Goal: Information Seeking & Learning: Learn about a topic

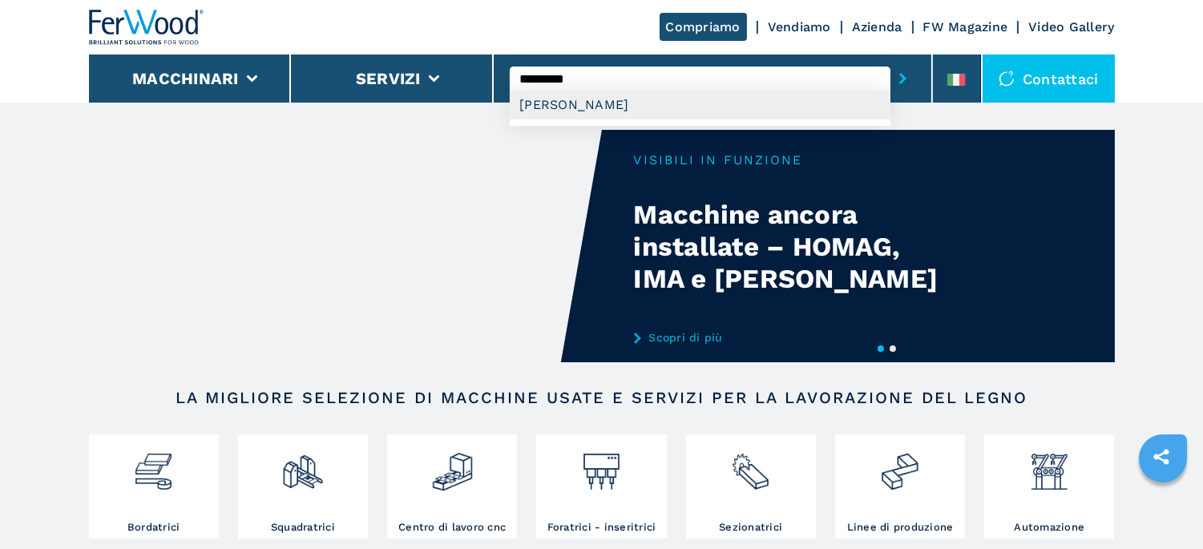
click at [596, 102] on div "[PERSON_NAME]" at bounding box center [700, 105] width 381 height 29
type input "**********"
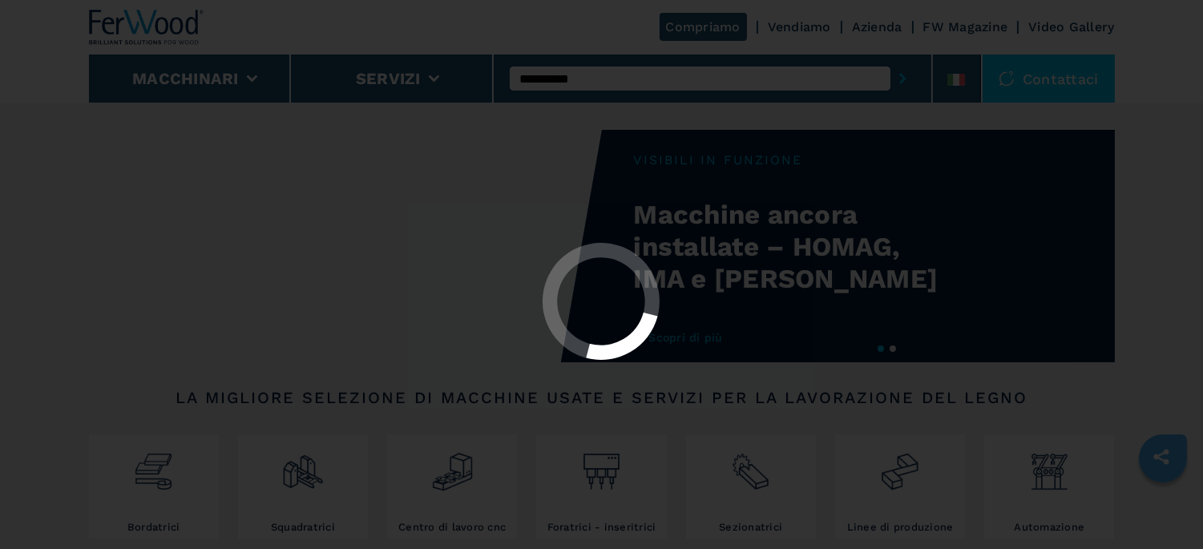
select select "**********"
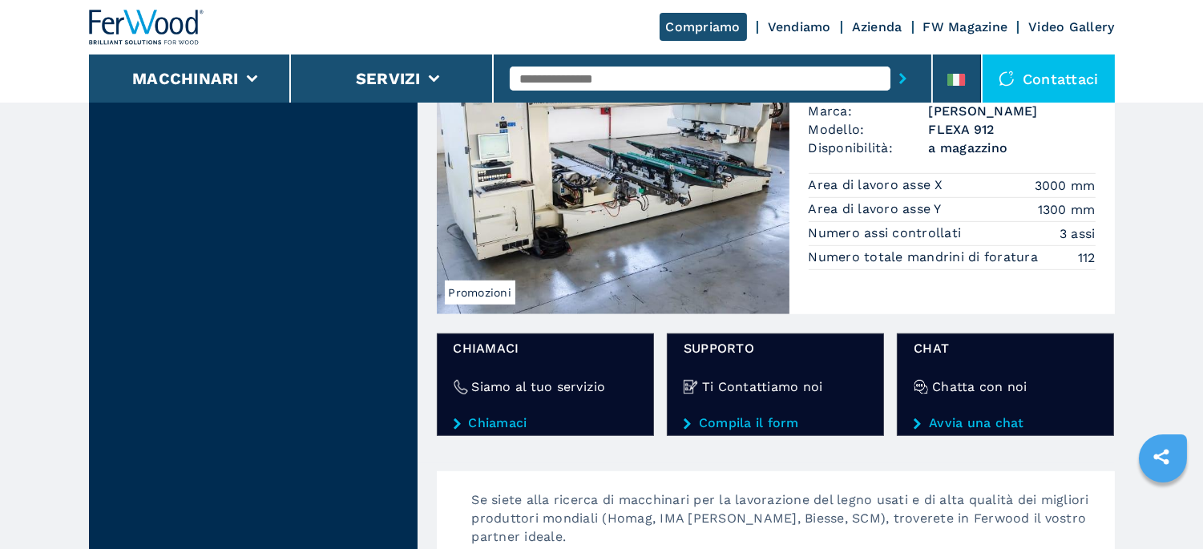
scroll to position [1513, 0]
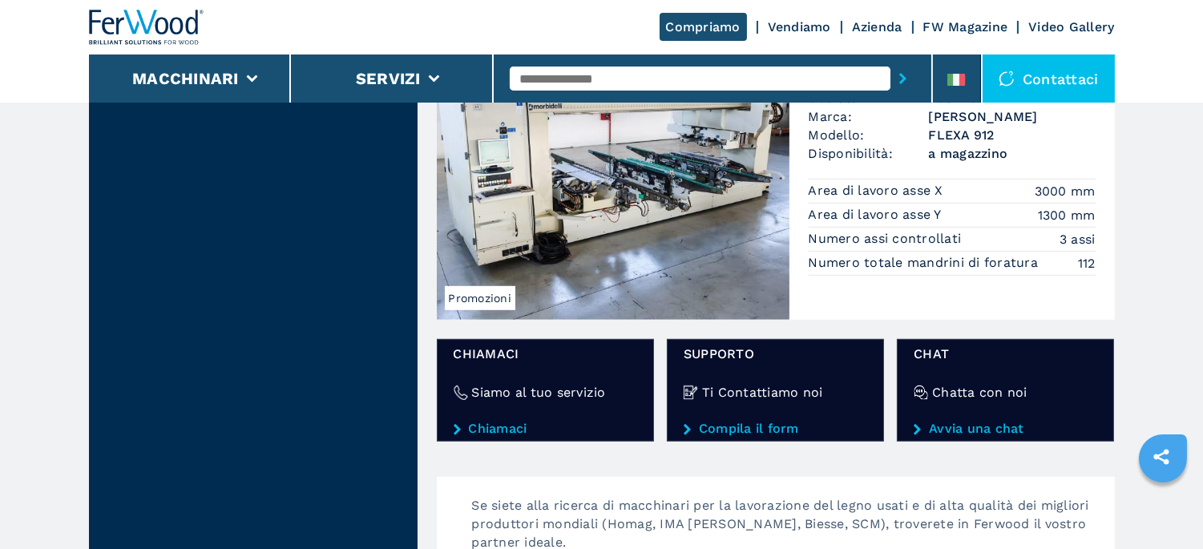
click at [577, 75] on input "text" at bounding box center [700, 79] width 381 height 24
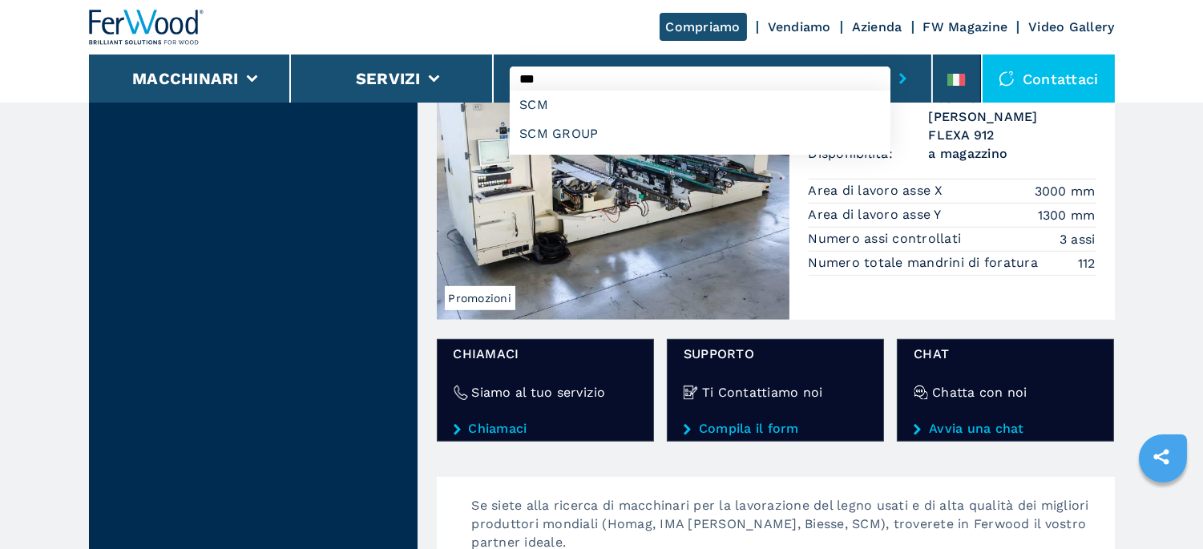
type input "***"
click at [891, 60] on button "submit-button" at bounding box center [903, 78] width 25 height 37
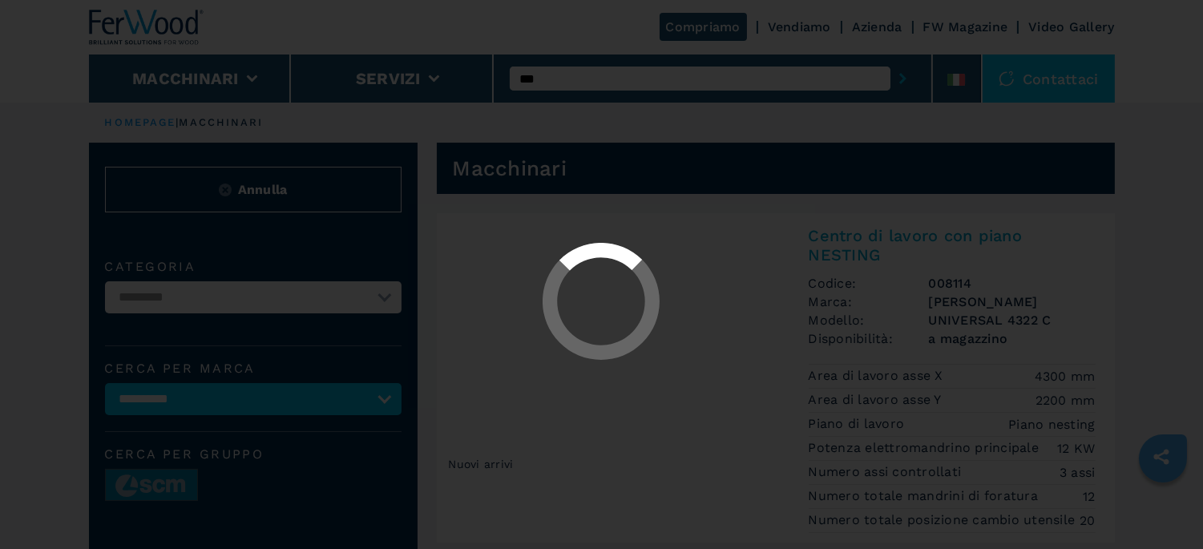
select select
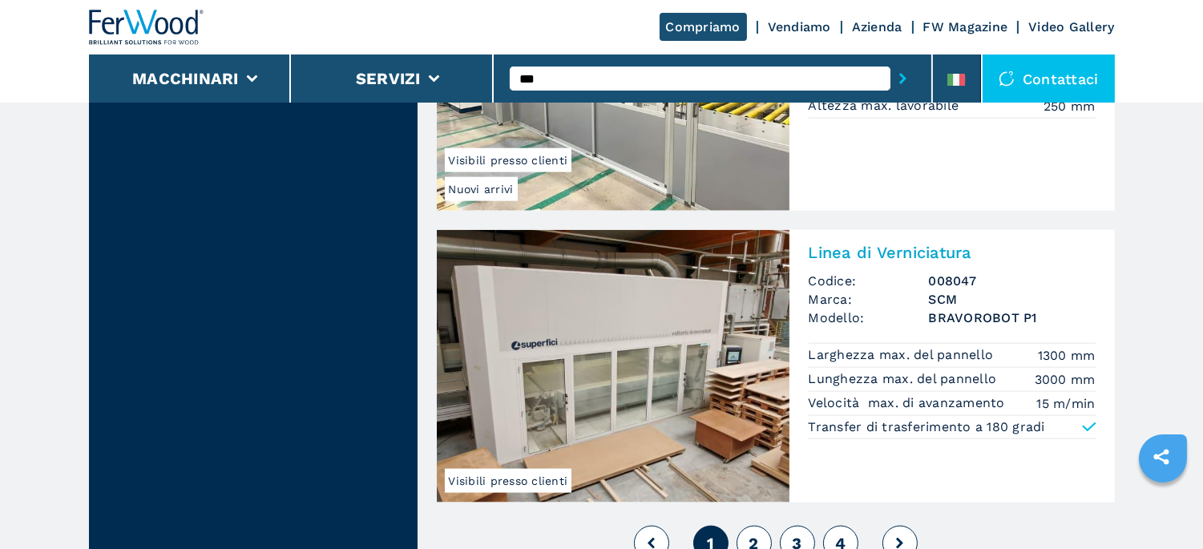
scroll to position [3740, 0]
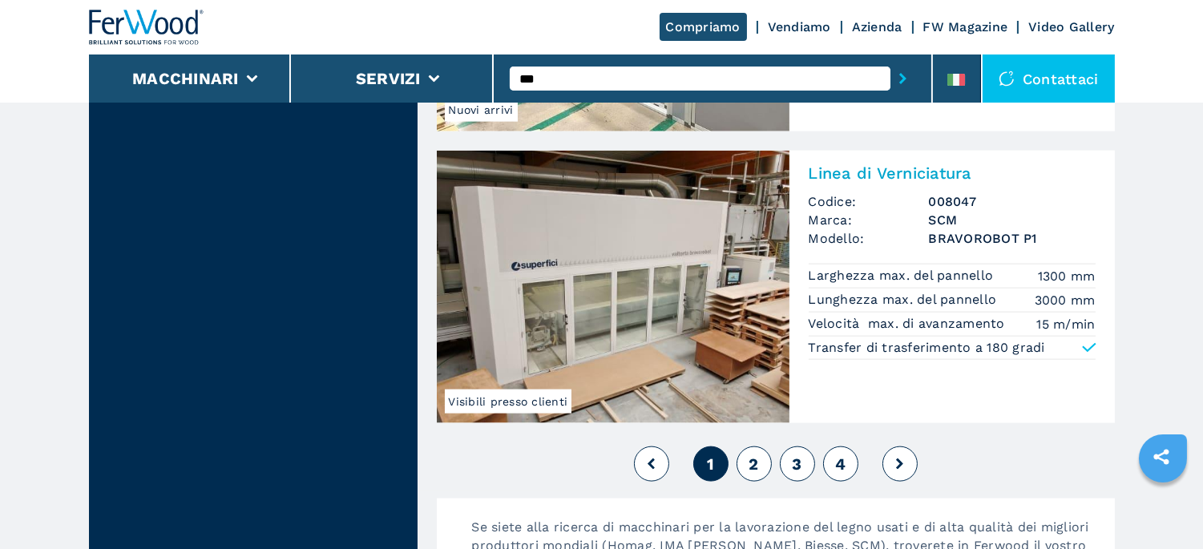
click at [747, 482] on button "2" at bounding box center [754, 463] width 35 height 35
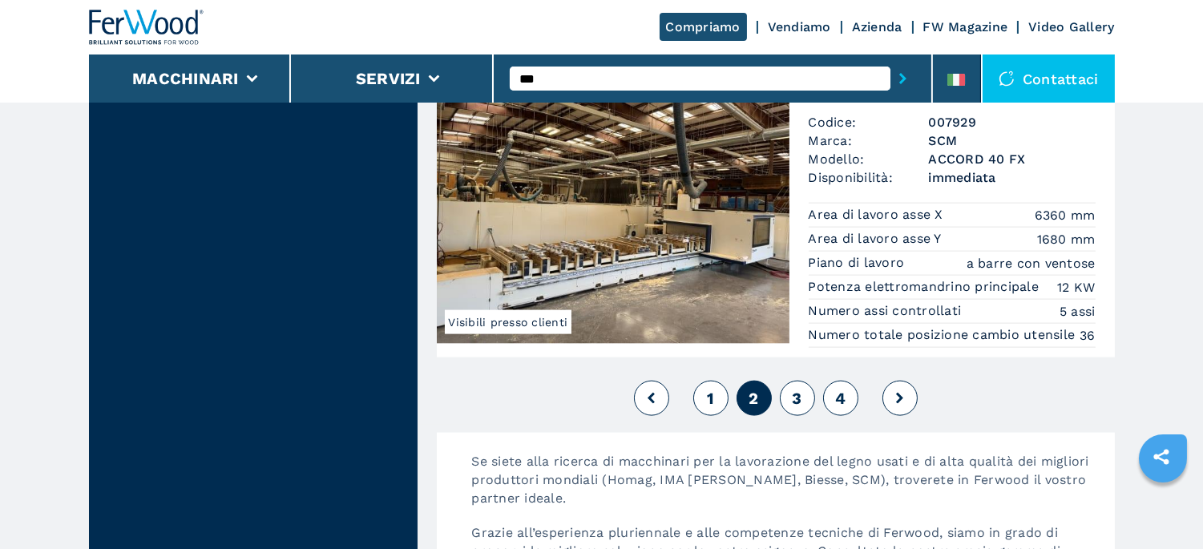
scroll to position [3918, 0]
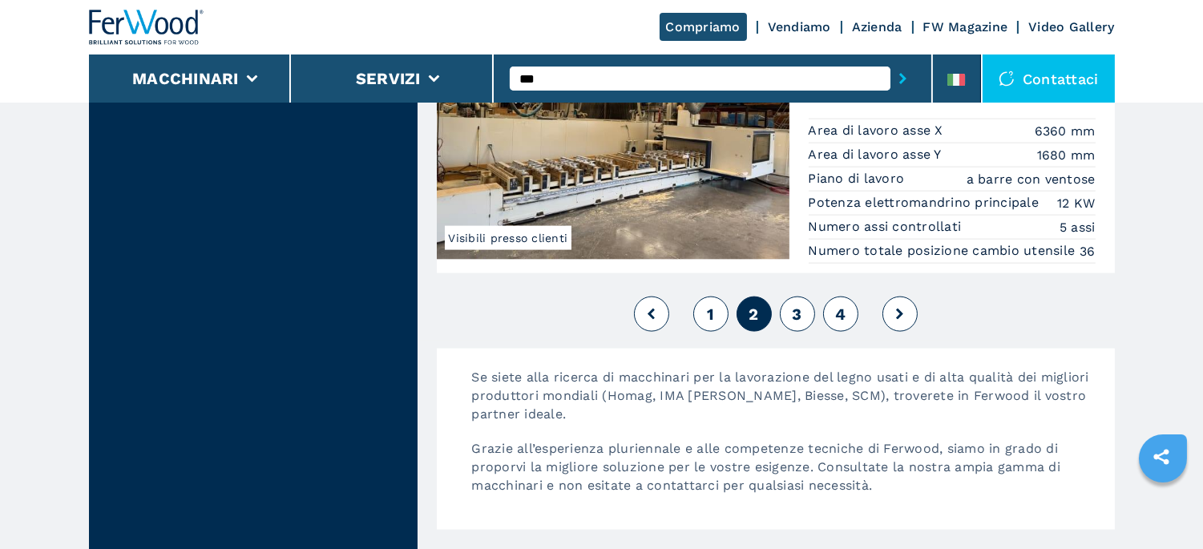
click at [803, 301] on button "3" at bounding box center [797, 314] width 35 height 35
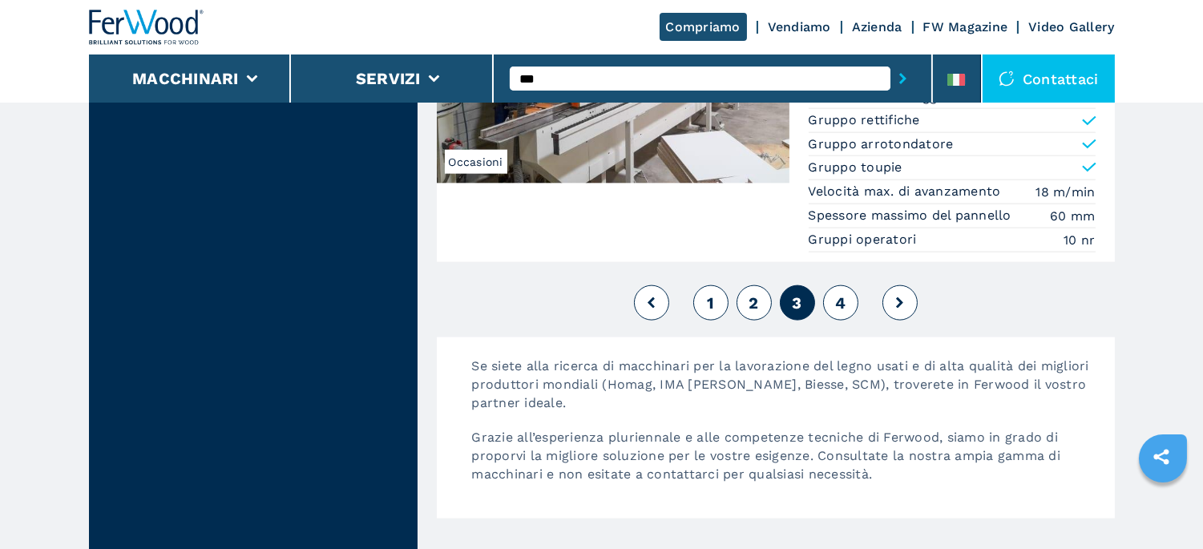
scroll to position [3909, 0]
click at [844, 308] on span "4" at bounding box center [840, 301] width 10 height 19
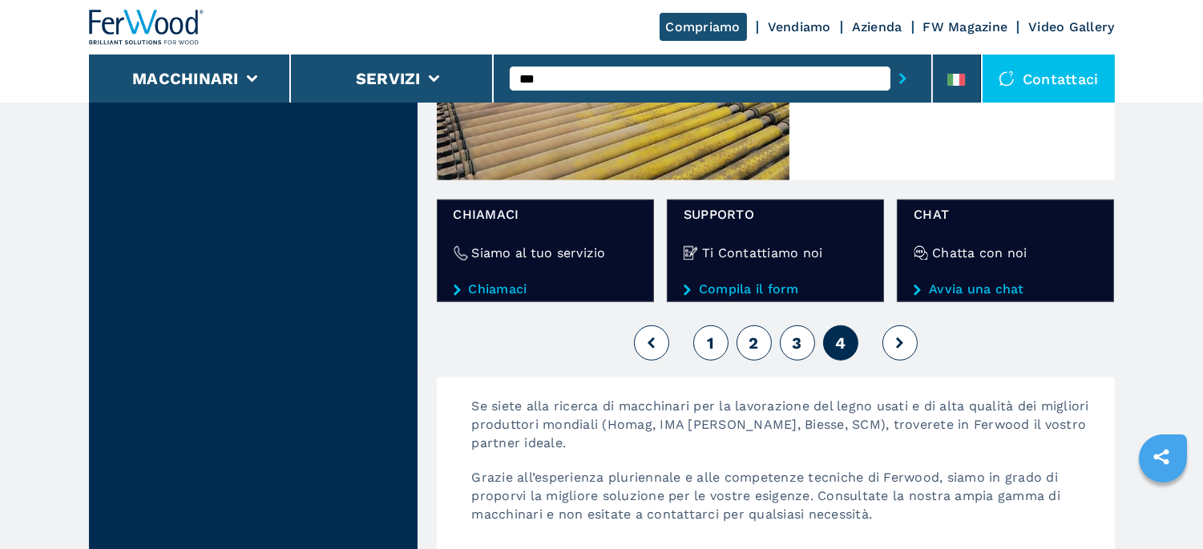
scroll to position [2480, 0]
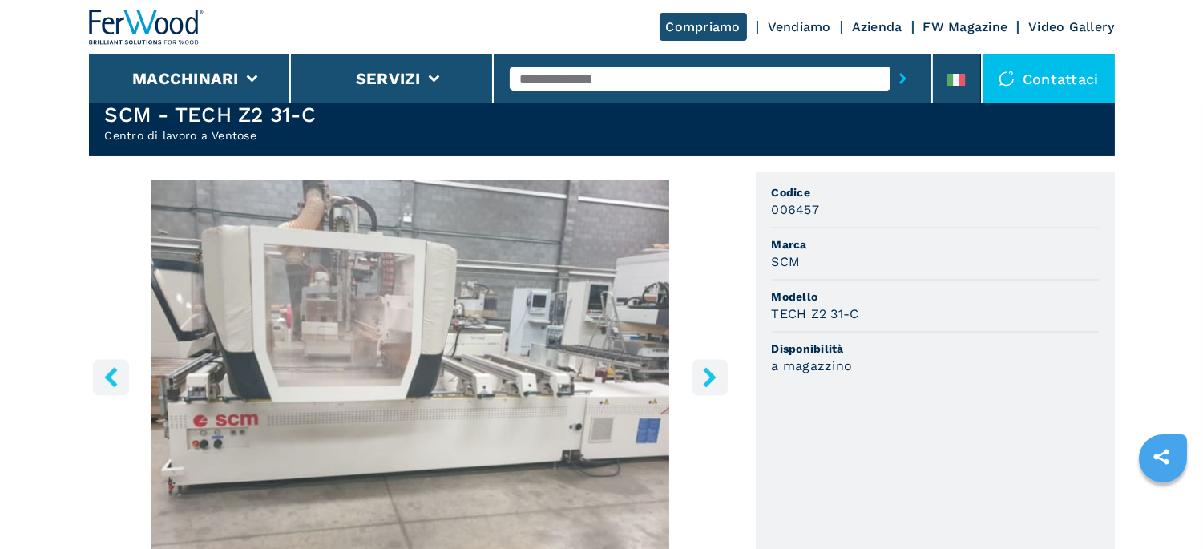
scroll to position [534, 0]
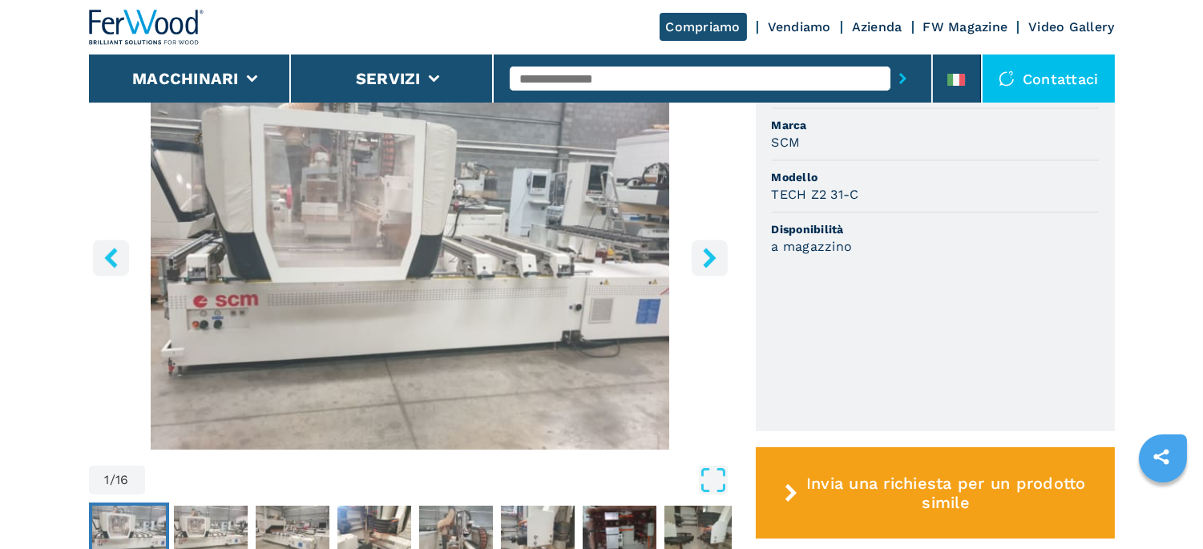
click at [705, 253] on icon "right-button" at bounding box center [710, 258] width 20 height 20
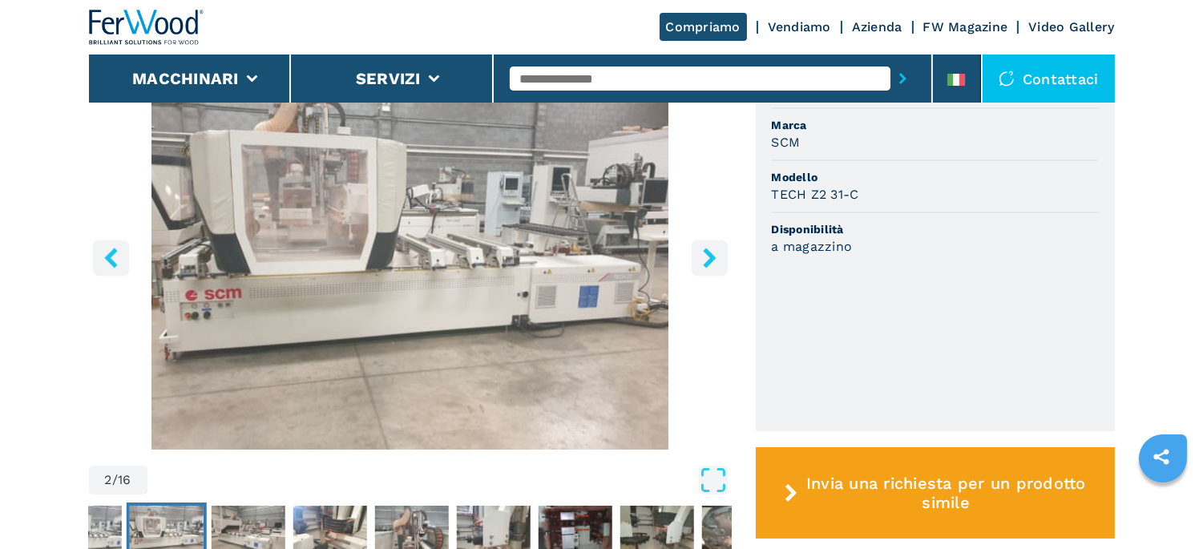
click at [705, 253] on icon "right-button" at bounding box center [710, 258] width 20 height 20
click at [709, 260] on icon "right-button" at bounding box center [709, 258] width 13 height 20
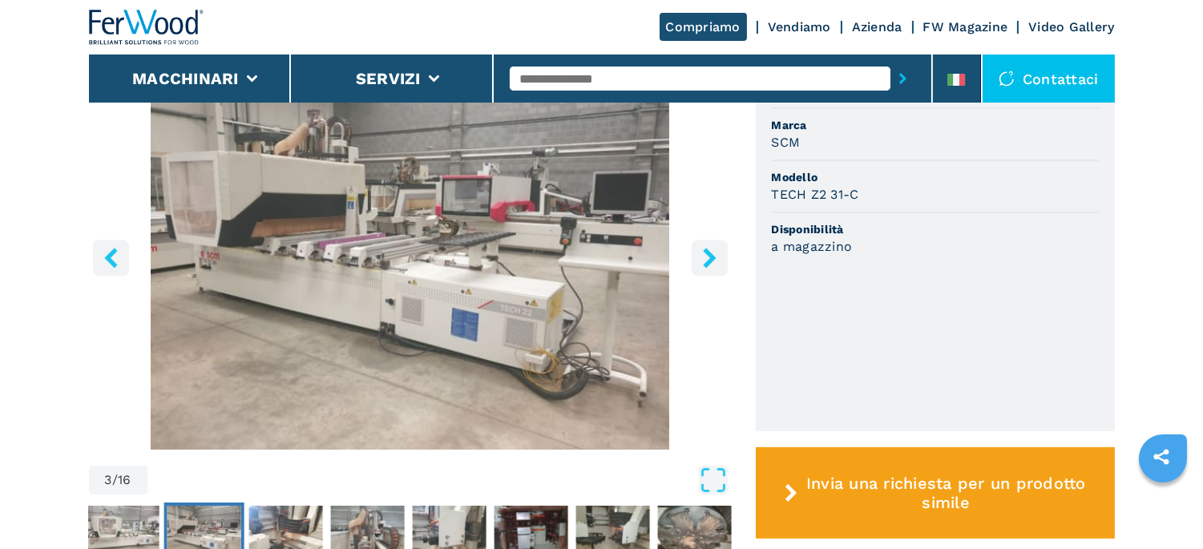
click at [709, 260] on icon "right-button" at bounding box center [709, 258] width 13 height 20
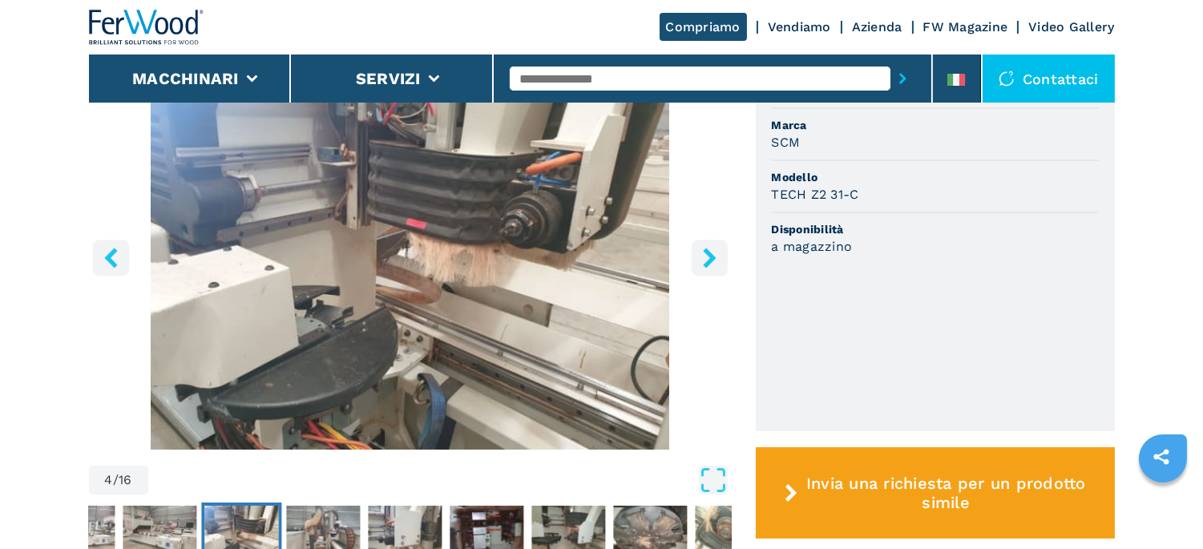
click at [709, 260] on icon "right-button" at bounding box center [709, 258] width 13 height 20
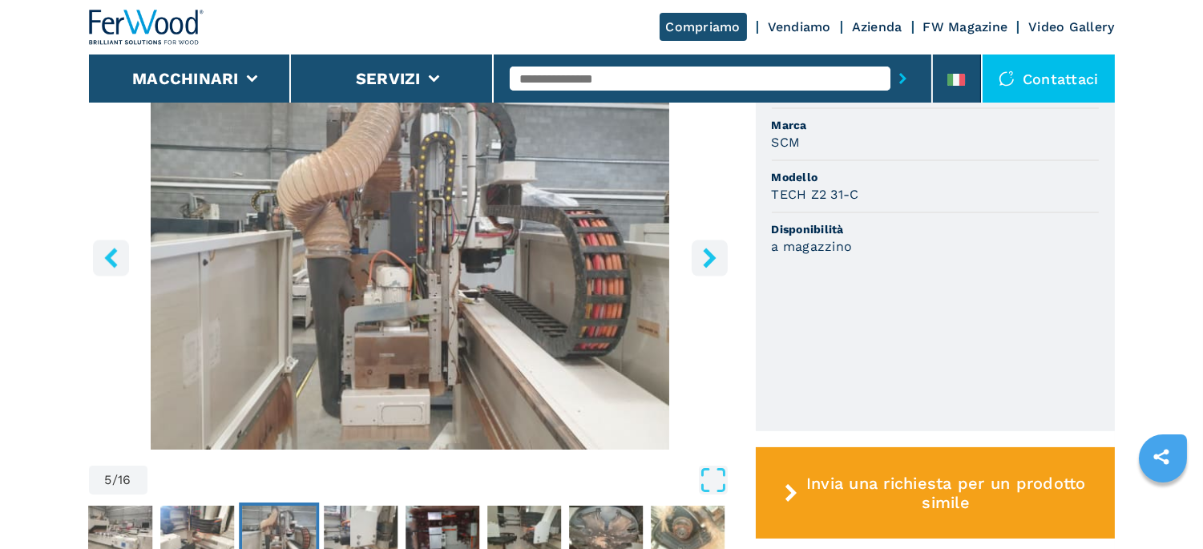
click at [709, 260] on icon "right-button" at bounding box center [709, 258] width 13 height 20
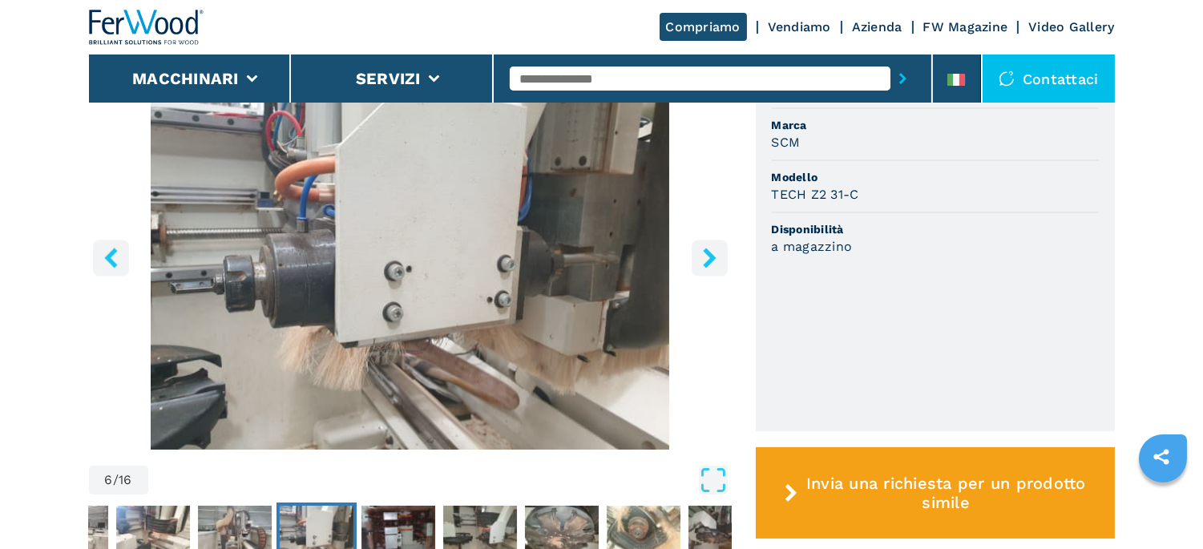
click at [709, 260] on icon "right-button" at bounding box center [709, 258] width 13 height 20
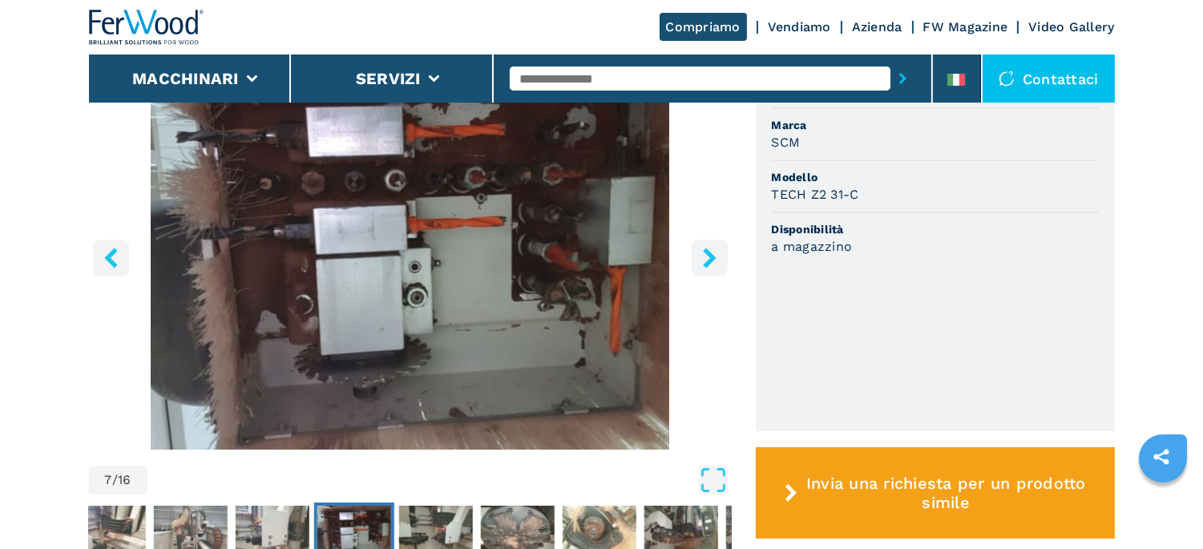
click at [709, 260] on icon "right-button" at bounding box center [709, 258] width 13 height 20
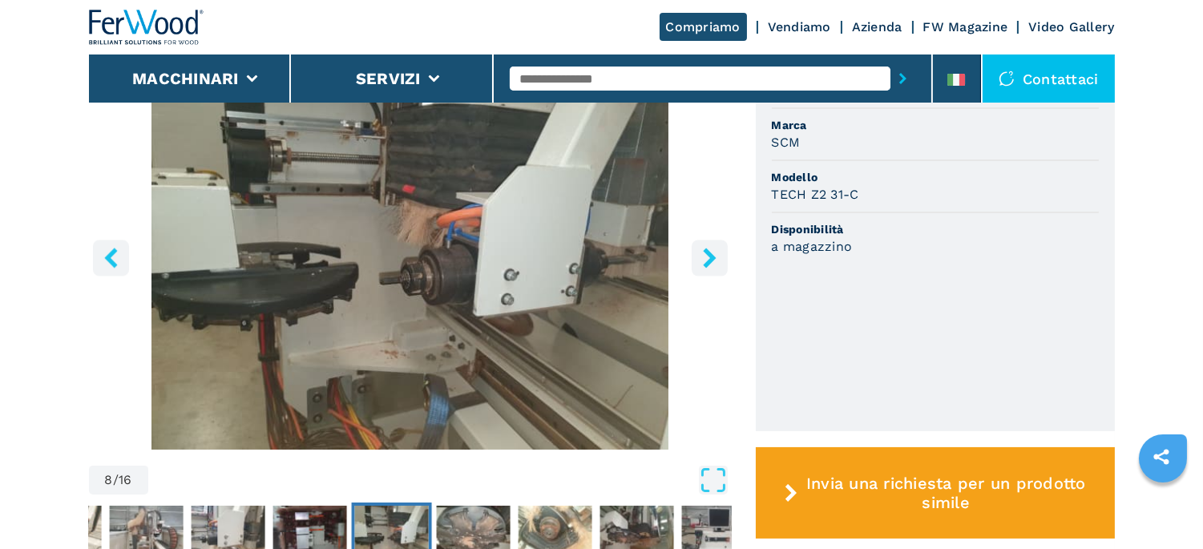
click at [711, 259] on icon "right-button" at bounding box center [709, 258] width 13 height 20
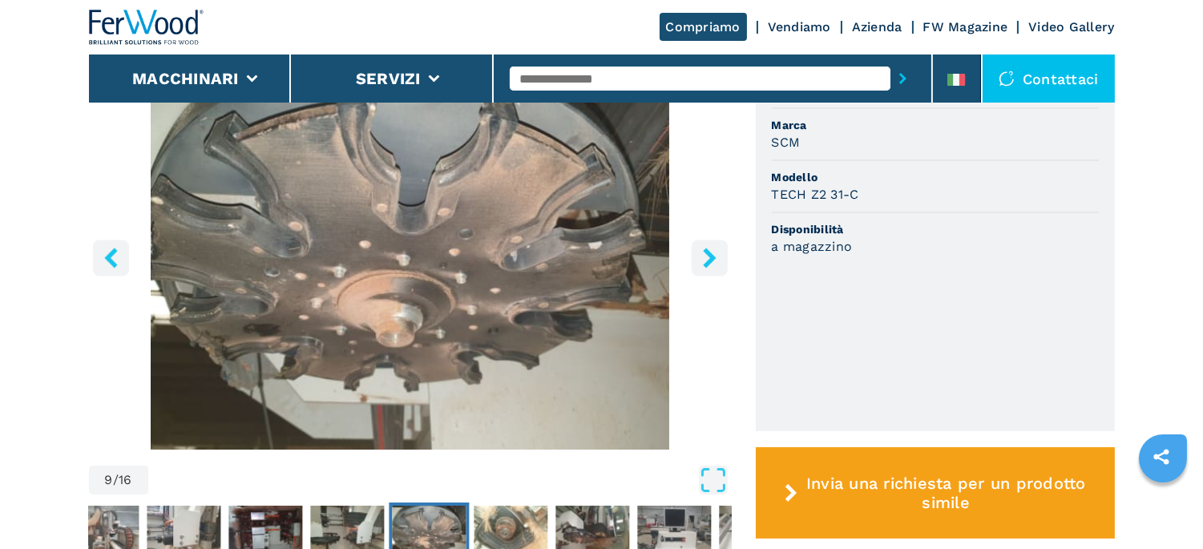
click at [711, 258] on icon "right-button" at bounding box center [709, 258] width 13 height 20
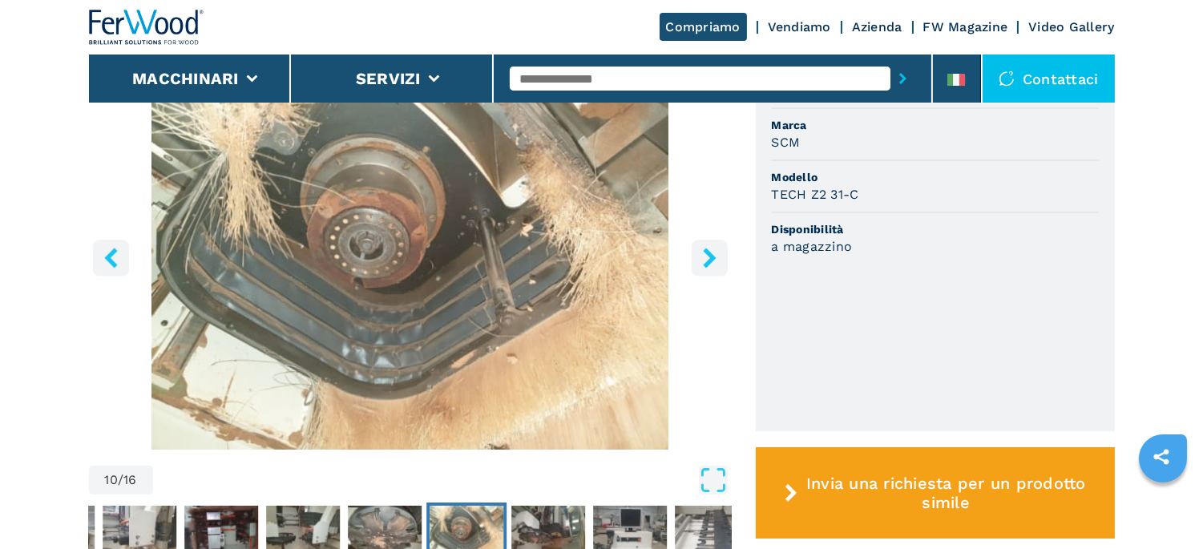
click at [711, 257] on icon "right-button" at bounding box center [709, 258] width 13 height 20
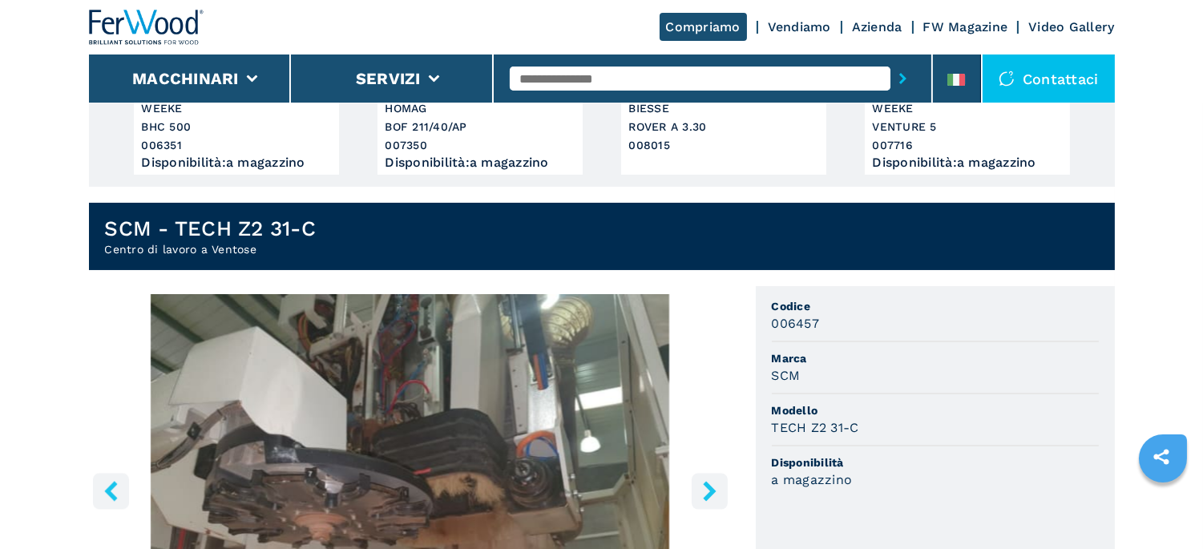
scroll to position [0, 0]
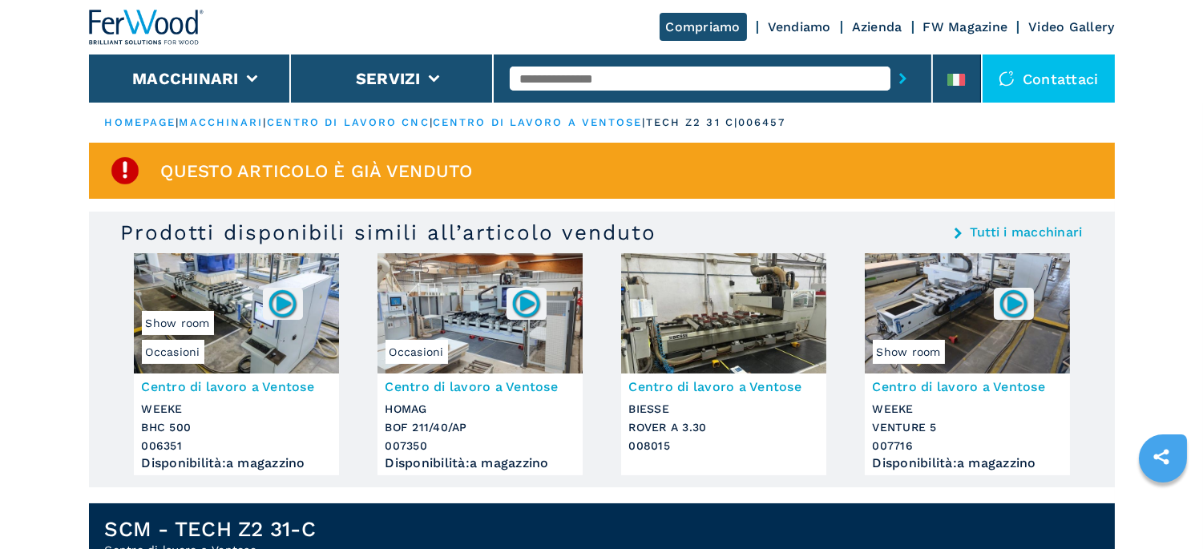
click at [576, 73] on input "text" at bounding box center [700, 79] width 381 height 24
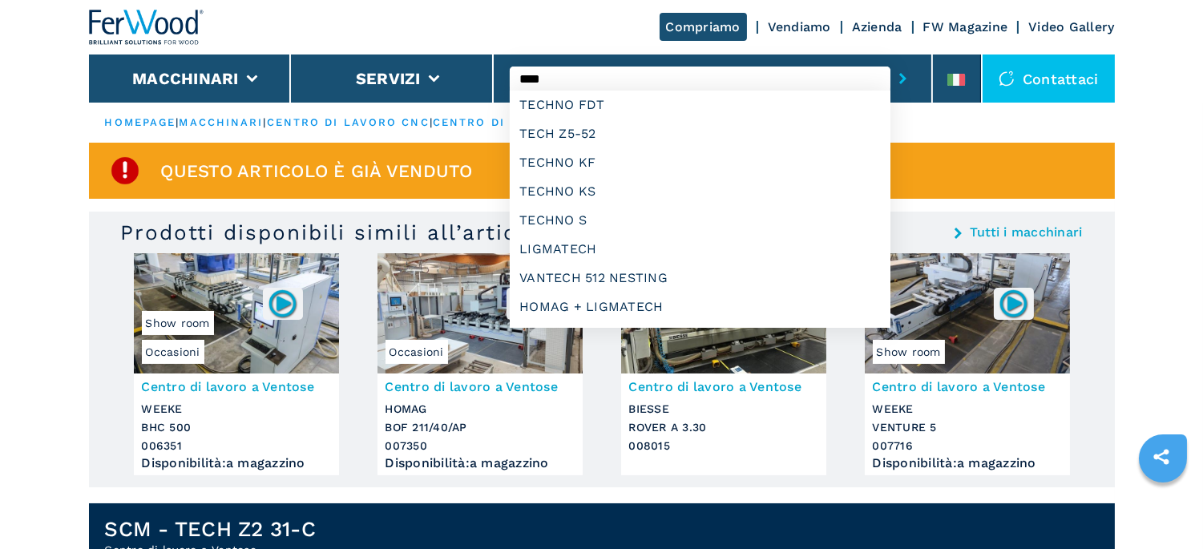
type input "****"
click at [891, 60] on button "submit-button" at bounding box center [903, 78] width 25 height 37
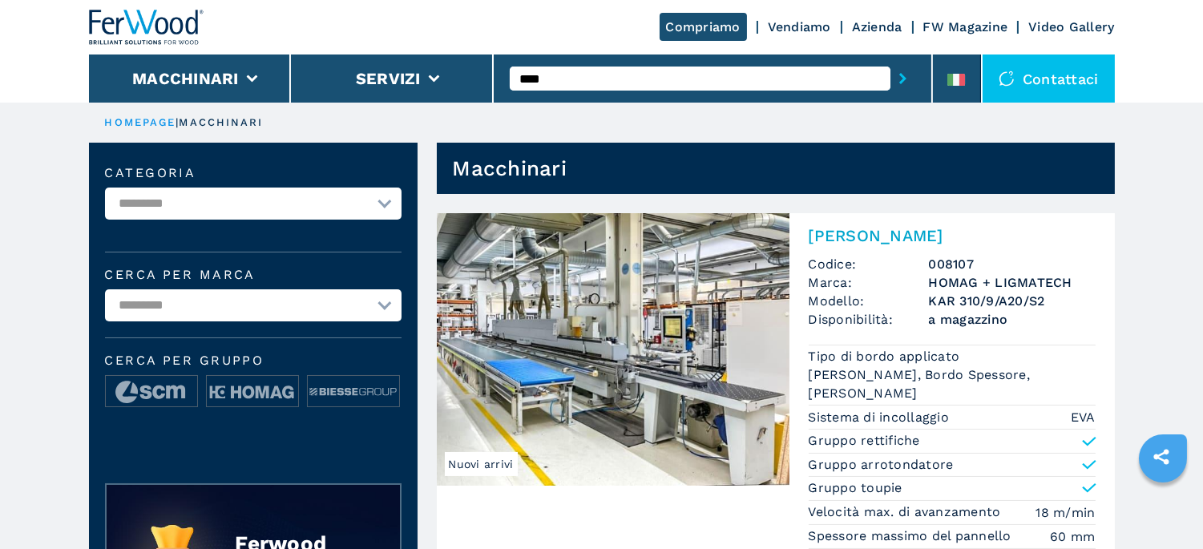
click at [554, 78] on input "****" at bounding box center [700, 79] width 381 height 24
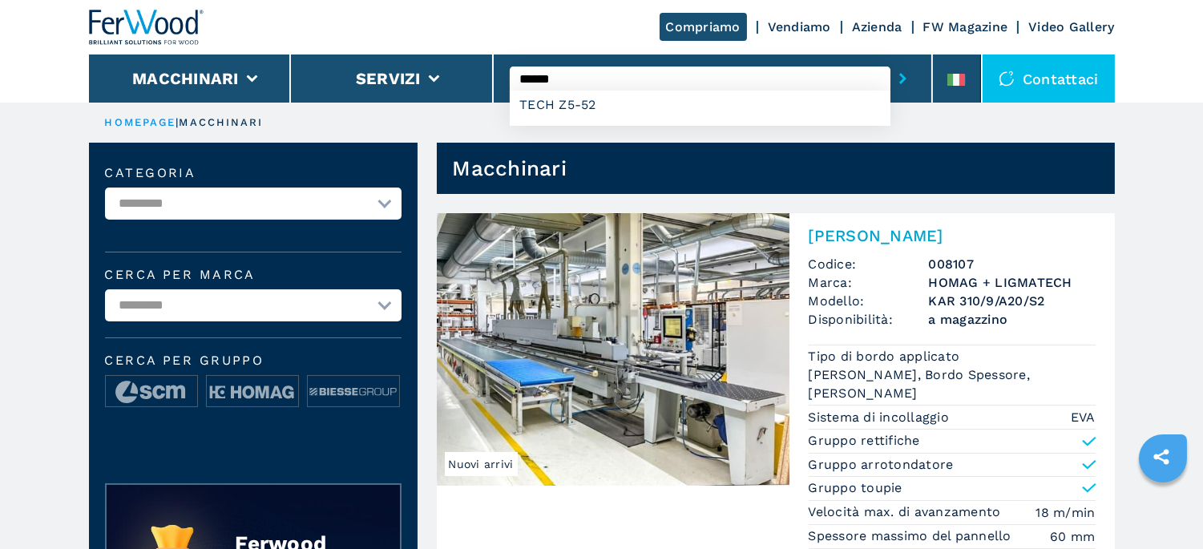
type input "******"
click at [891, 60] on button "submit-button" at bounding box center [903, 78] width 25 height 37
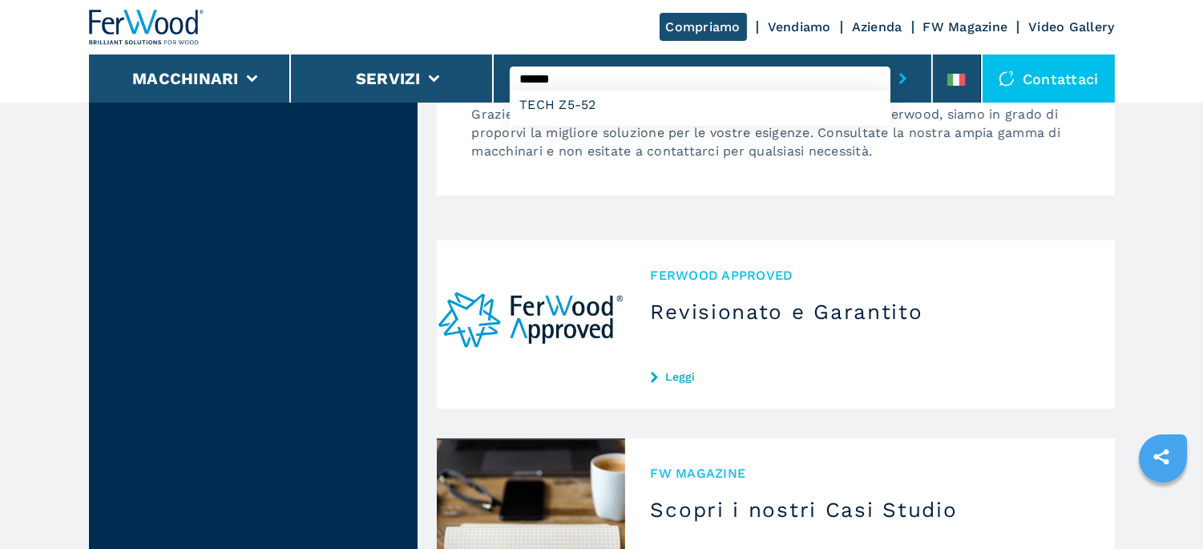
scroll to position [2850, 0]
